Goal: Register for event/course

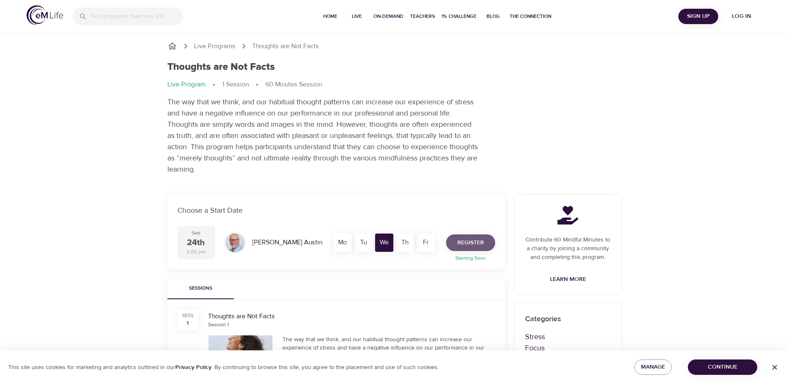
click at [468, 242] on span "Register" at bounding box center [470, 243] width 27 height 10
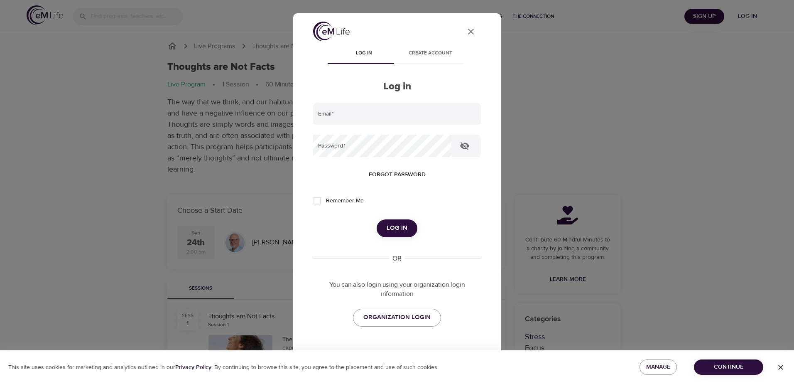
type input "sbhall"
click at [330, 203] on span "Remember Me" at bounding box center [345, 200] width 38 height 9
click at [326, 203] on input "Remember Me" at bounding box center [317, 200] width 17 height 17
checkbox input "true"
click at [395, 227] on span "Log in" at bounding box center [397, 228] width 21 height 11
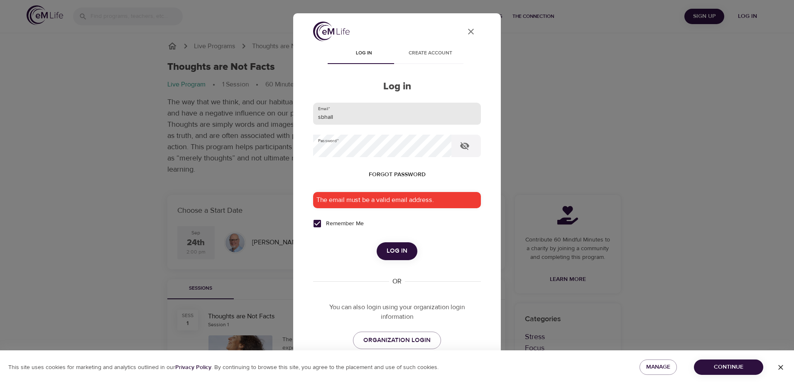
click at [368, 117] on input "sbhall" at bounding box center [397, 114] width 168 height 22
type input "[EMAIL_ADDRESS][DOMAIN_NAME]"
click at [396, 253] on span "Log in" at bounding box center [397, 250] width 21 height 11
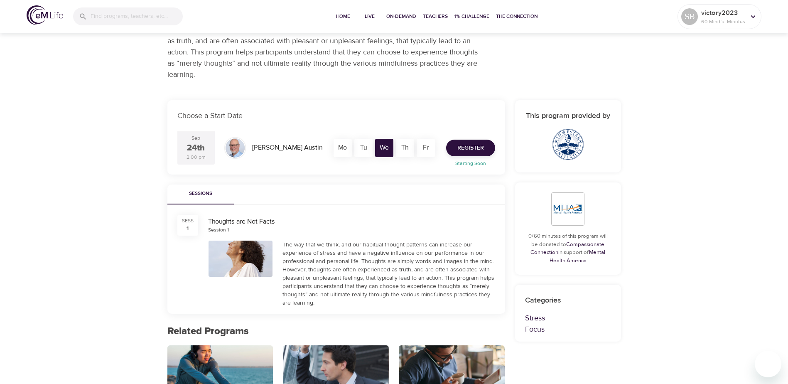
scroll to position [125, 0]
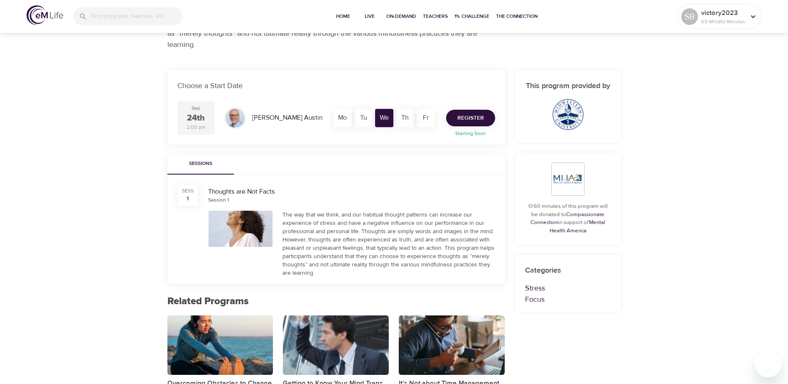
click at [468, 116] on span "Register" at bounding box center [470, 118] width 27 height 10
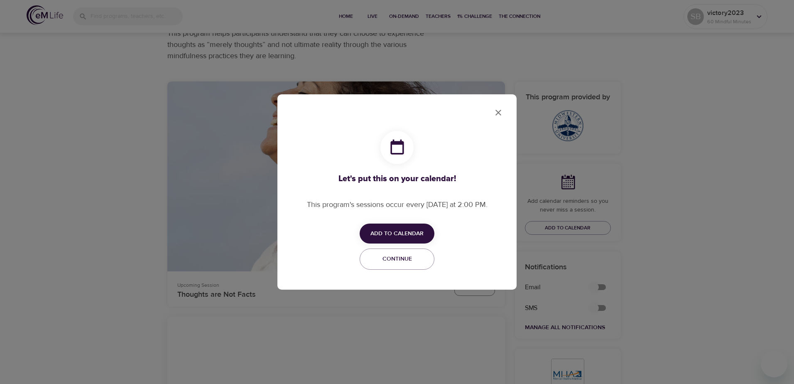
checkbox input "true"
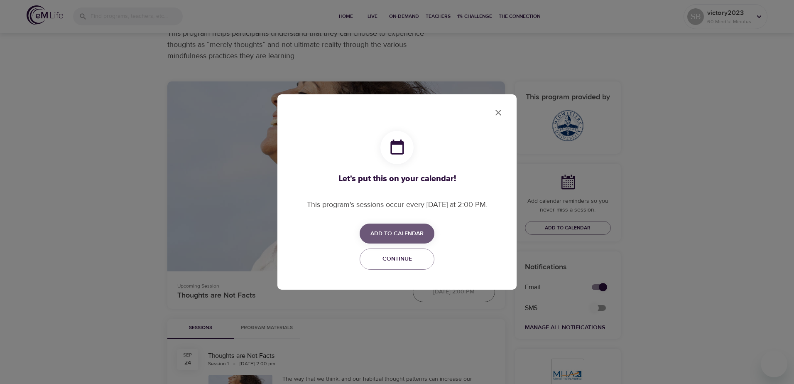
click at [391, 231] on span "Add to Calendar" at bounding box center [397, 233] width 53 height 10
click at [402, 263] on span "Outlook" at bounding box center [403, 265] width 26 height 11
click at [499, 114] on div at bounding box center [397, 192] width 794 height 384
click at [500, 111] on icon "close" at bounding box center [499, 113] width 6 height 6
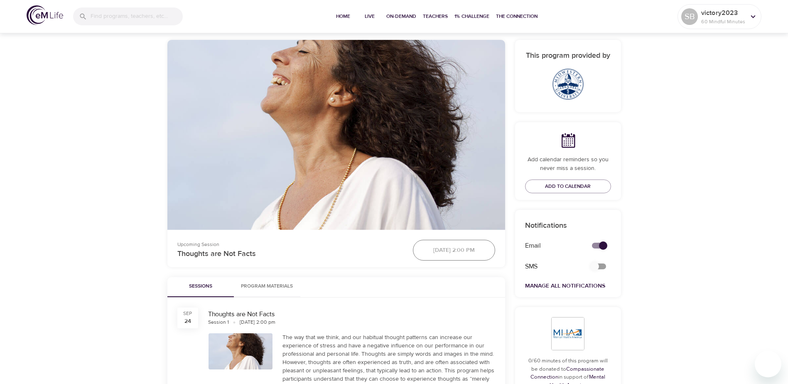
scroll to position [0, 0]
